Goal: Task Accomplishment & Management: Use online tool/utility

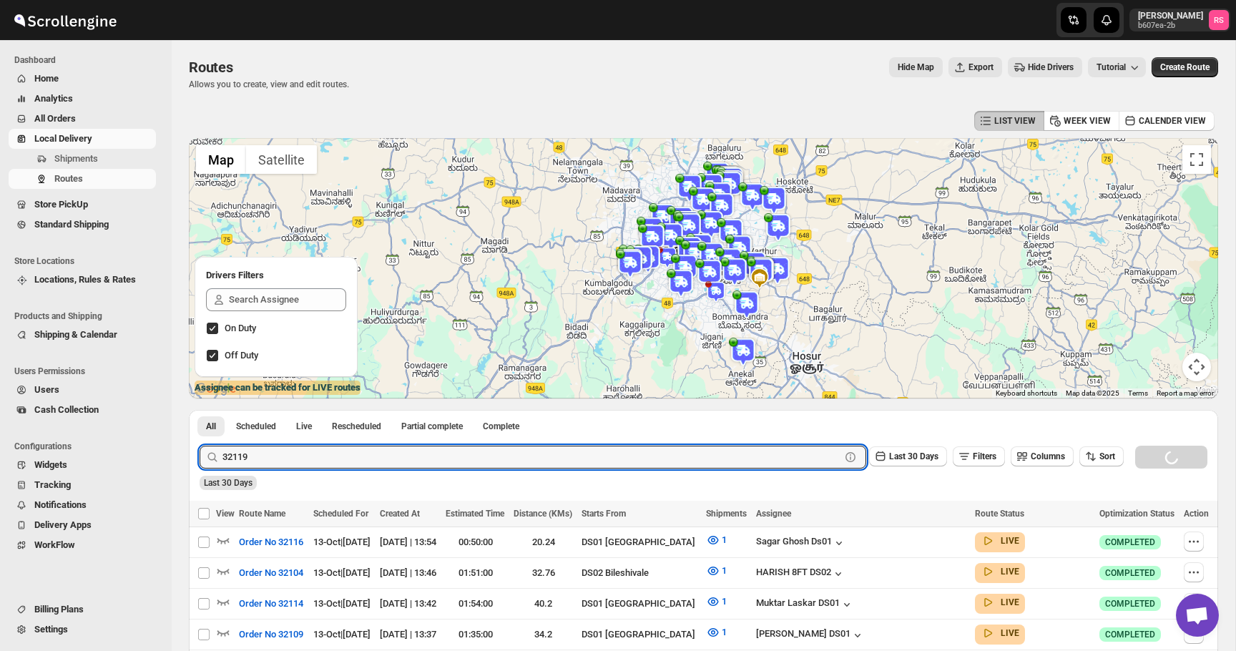
click at [200, 410] on button "Submit" at bounding box center [220, 417] width 41 height 15
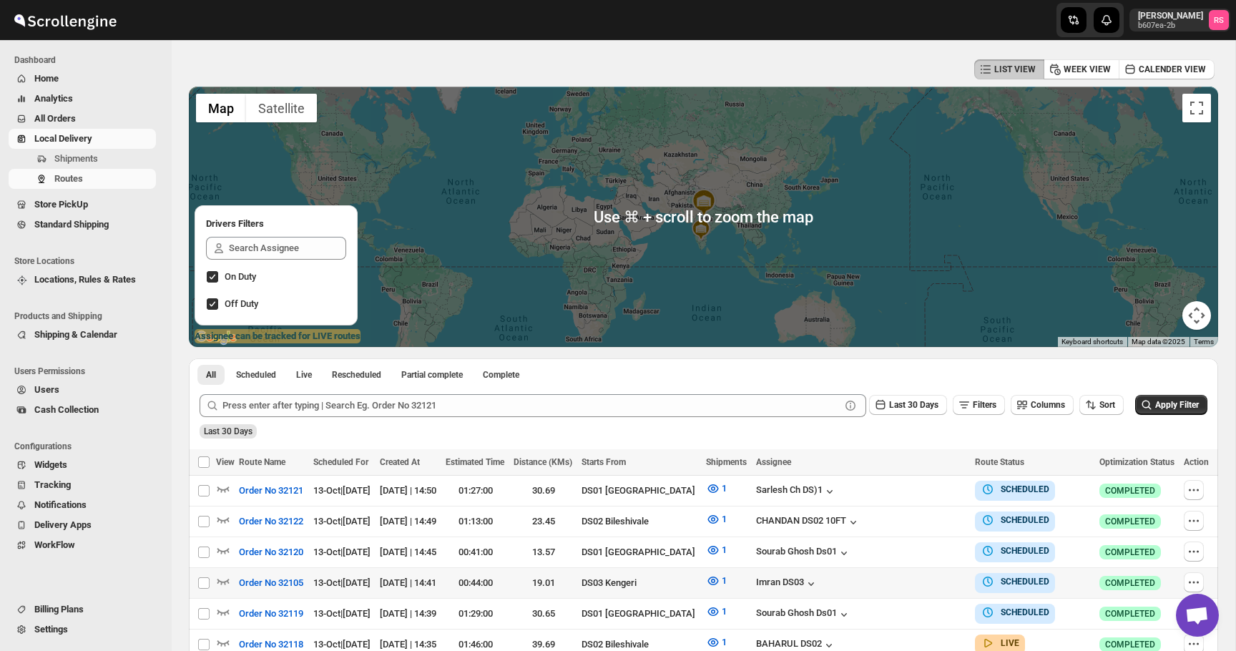
scroll to position [73, 0]
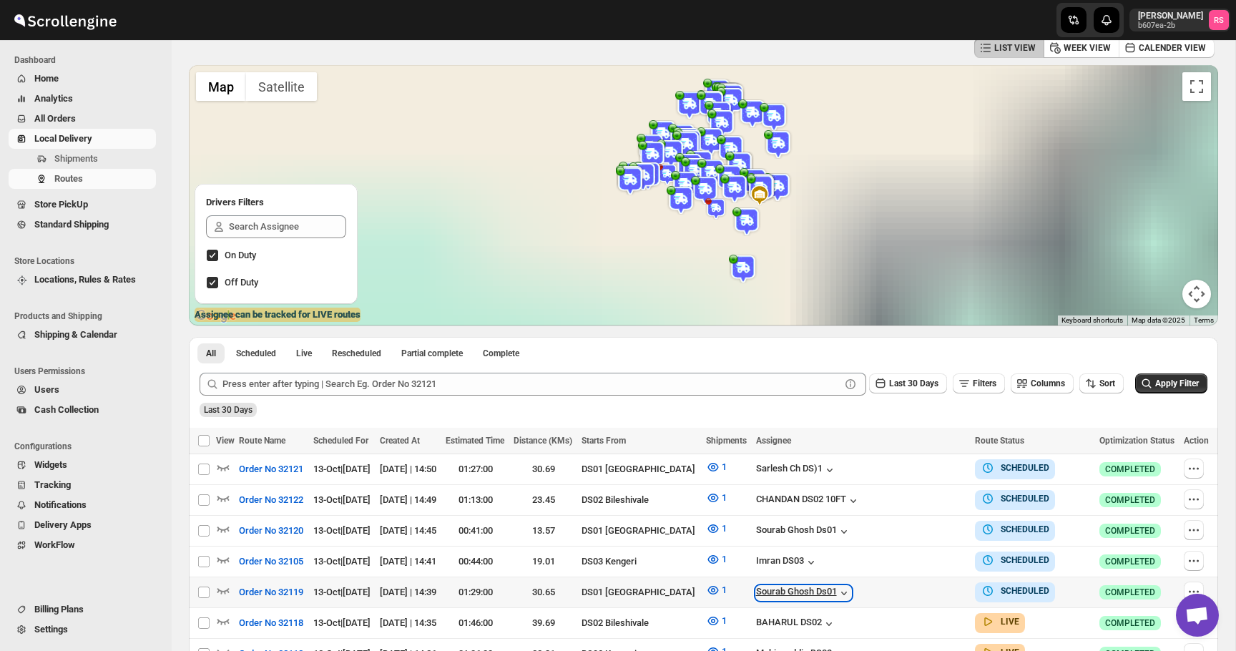
click at [851, 592] on icon "button" at bounding box center [844, 593] width 14 height 14
